Goal: Information Seeking & Learning: Learn about a topic

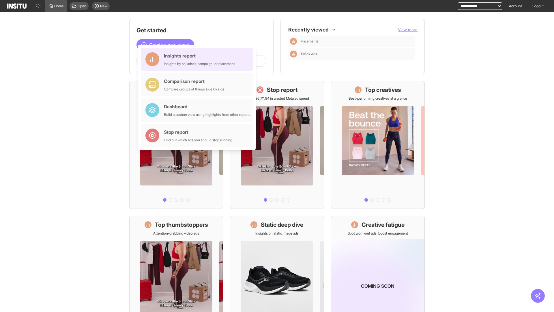
click at [198, 59] on div "Insights report Insights by ad, adset, campaign, or placement" at bounding box center [199, 59] width 71 height 14
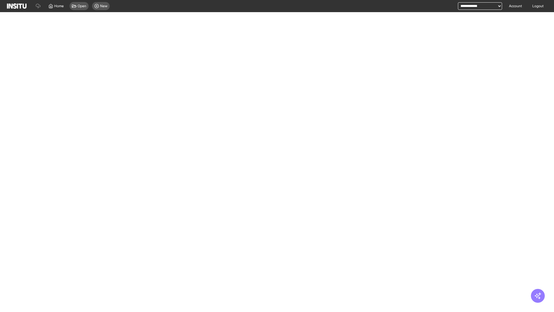
select select "**"
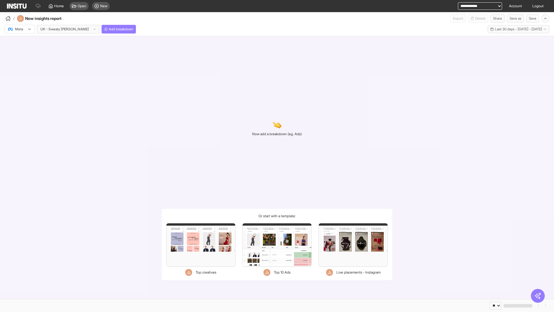
click at [20, 29] on div at bounding box center [16, 29] width 16 height 6
click at [19, 42] on span "Meta" at bounding box center [19, 41] width 8 height 5
click at [109, 29] on span "Add breakdown" at bounding box center [121, 29] width 25 height 5
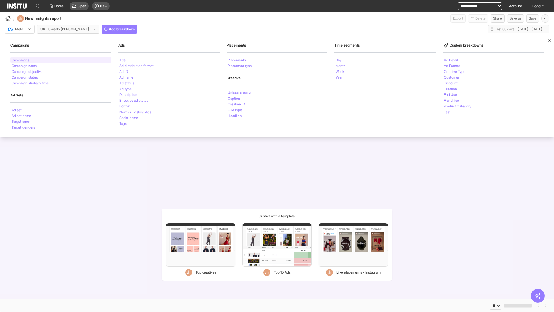
click at [21, 60] on li "Campaigns" at bounding box center [21, 59] width 18 height 3
